Goal: Transaction & Acquisition: Subscribe to service/newsletter

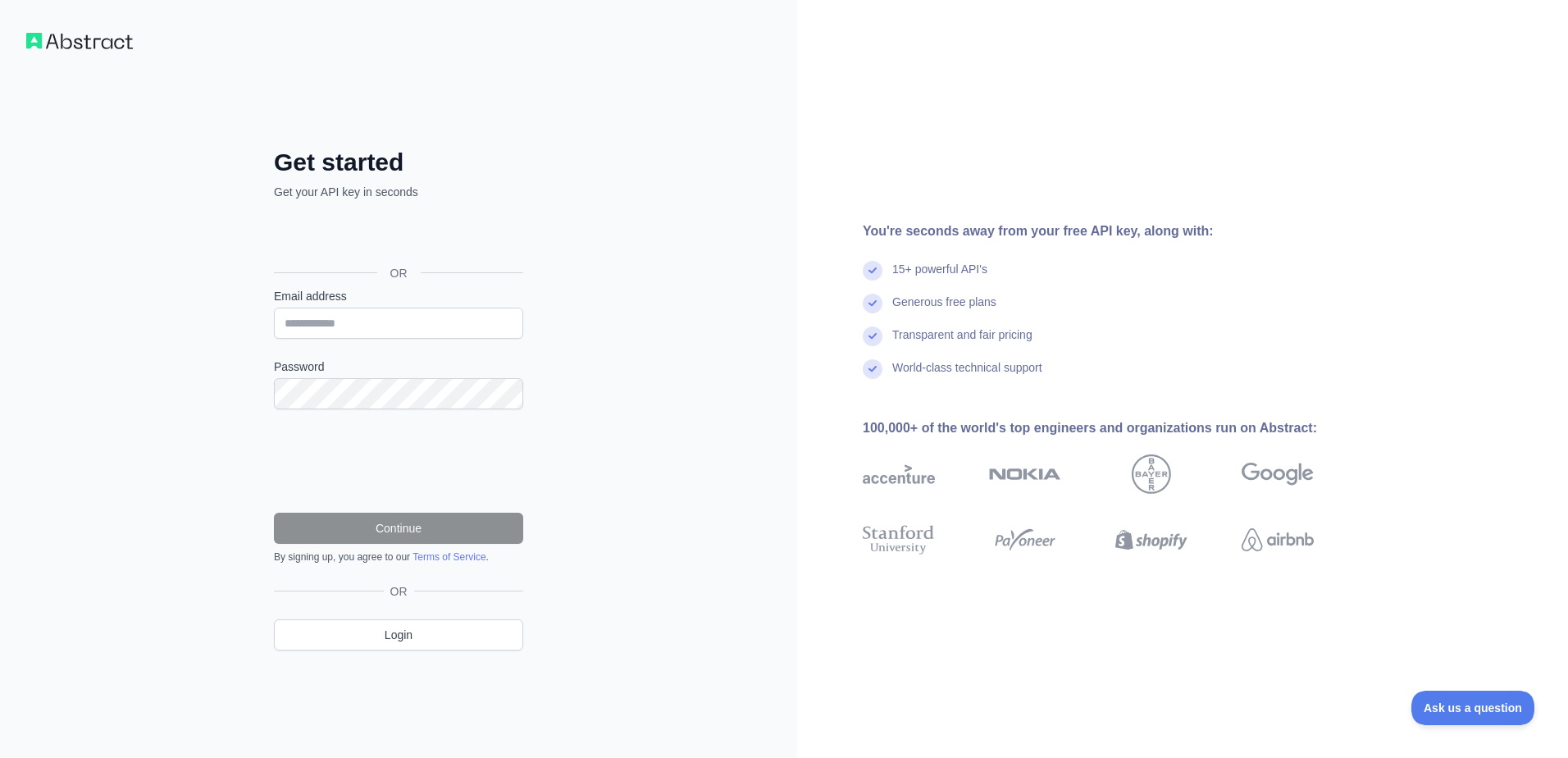
click at [103, 42] on img at bounding box center [78, 40] width 106 height 16
drag, startPoint x: 893, startPoint y: 271, endPoint x: 991, endPoint y: 265, distance: 98.2
click at [991, 265] on div "15+ powerful API's" at bounding box center [1115, 278] width 503 height 33
drag, startPoint x: 633, startPoint y: 401, endPoint x: 647, endPoint y: 400, distance: 14.0
click at [640, 401] on div "Get started Get your API key in seconds OR Email address Password Continue By s…" at bounding box center [398, 379] width 797 height 758
